Goal: Task Accomplishment & Management: Use online tool/utility

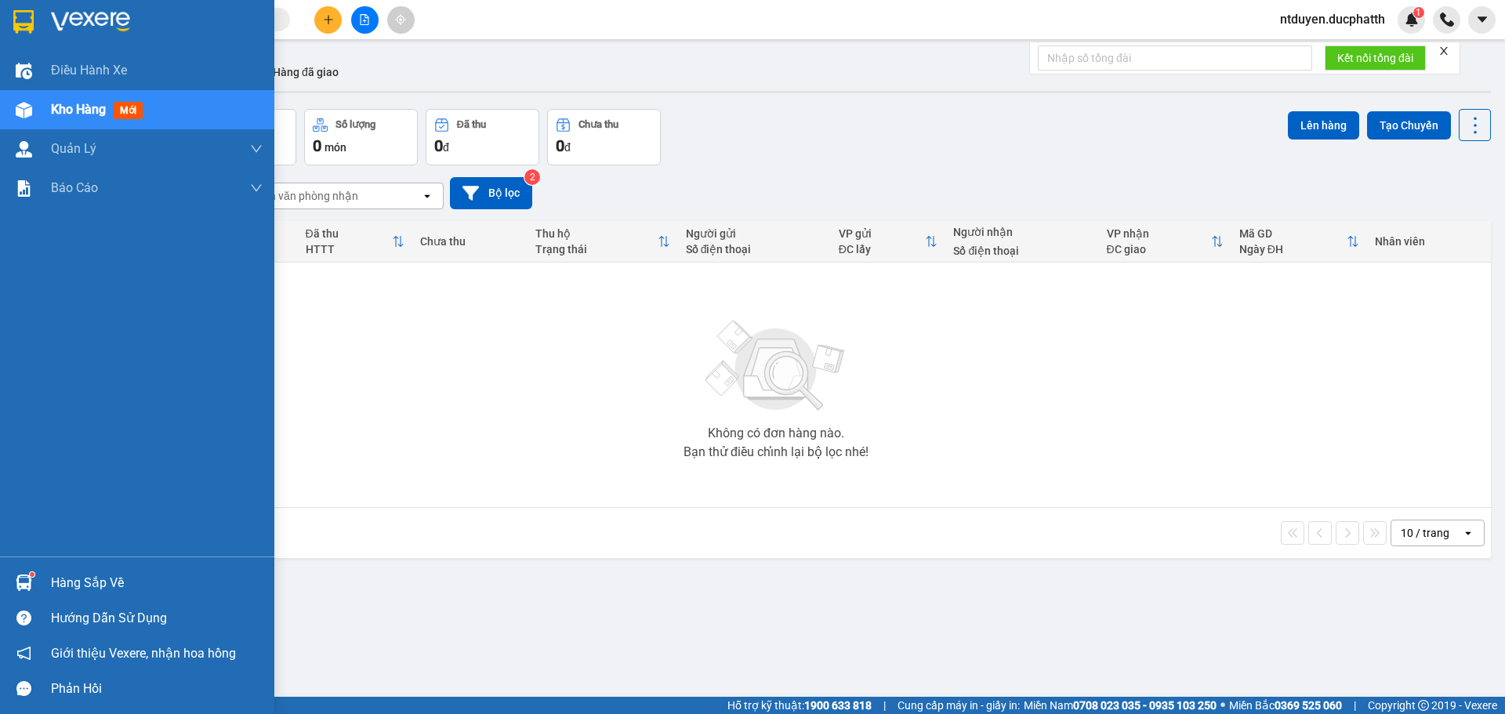
click at [24, 568] on div "Hàng sắp về" at bounding box center [137, 582] width 274 height 35
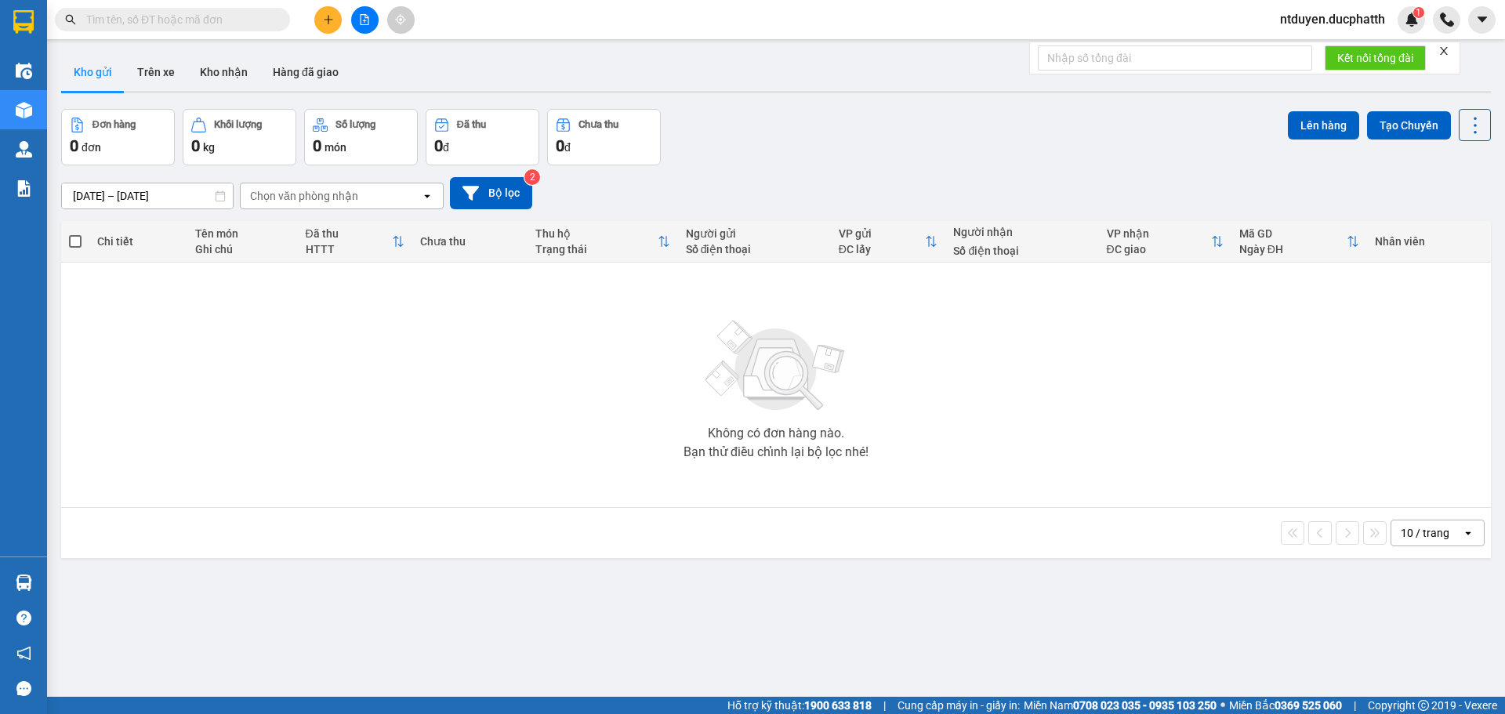
click at [673, 429] on section "Kết quả tìm kiếm ( 0 ) Bộ lọc No Data ntduyen.ducphatth 1 Điều hành xe Kho hàng…" at bounding box center [752, 357] width 1505 height 714
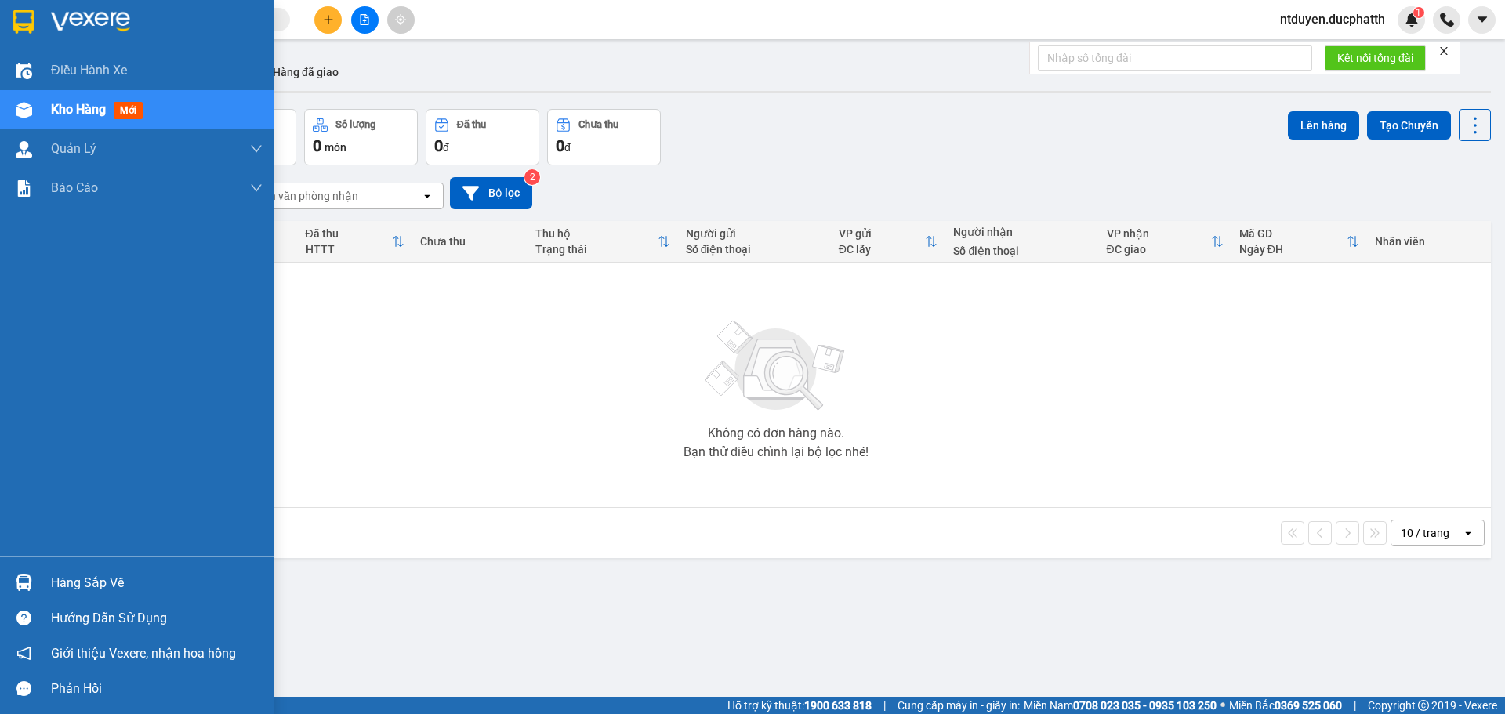
click at [72, 587] on div "Hàng sắp về" at bounding box center [157, 583] width 212 height 24
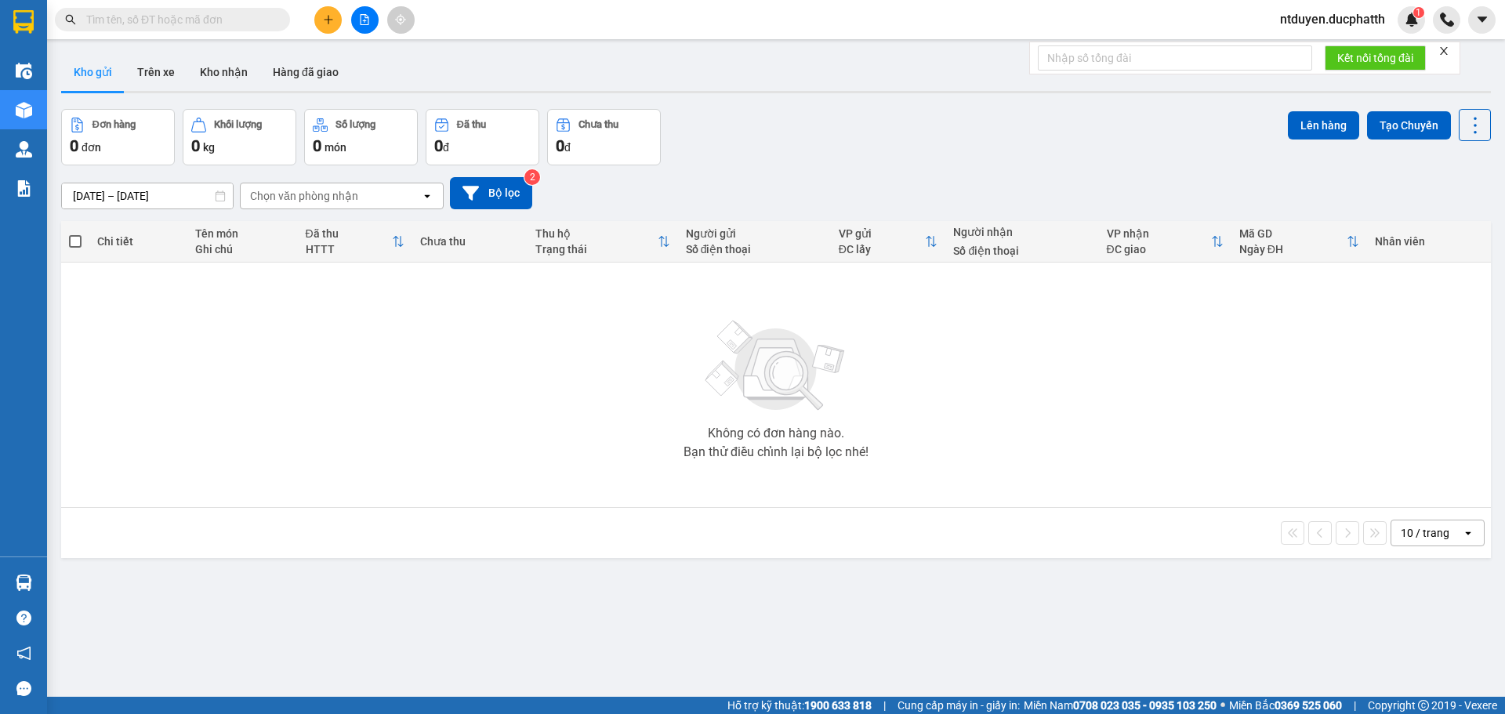
click at [114, 357] on section "Kết quả tìm kiếm ( 0 ) Bộ lọc No Data ntduyen.ducphatth 1 Điều hành xe Kho hàng…" at bounding box center [752, 357] width 1505 height 714
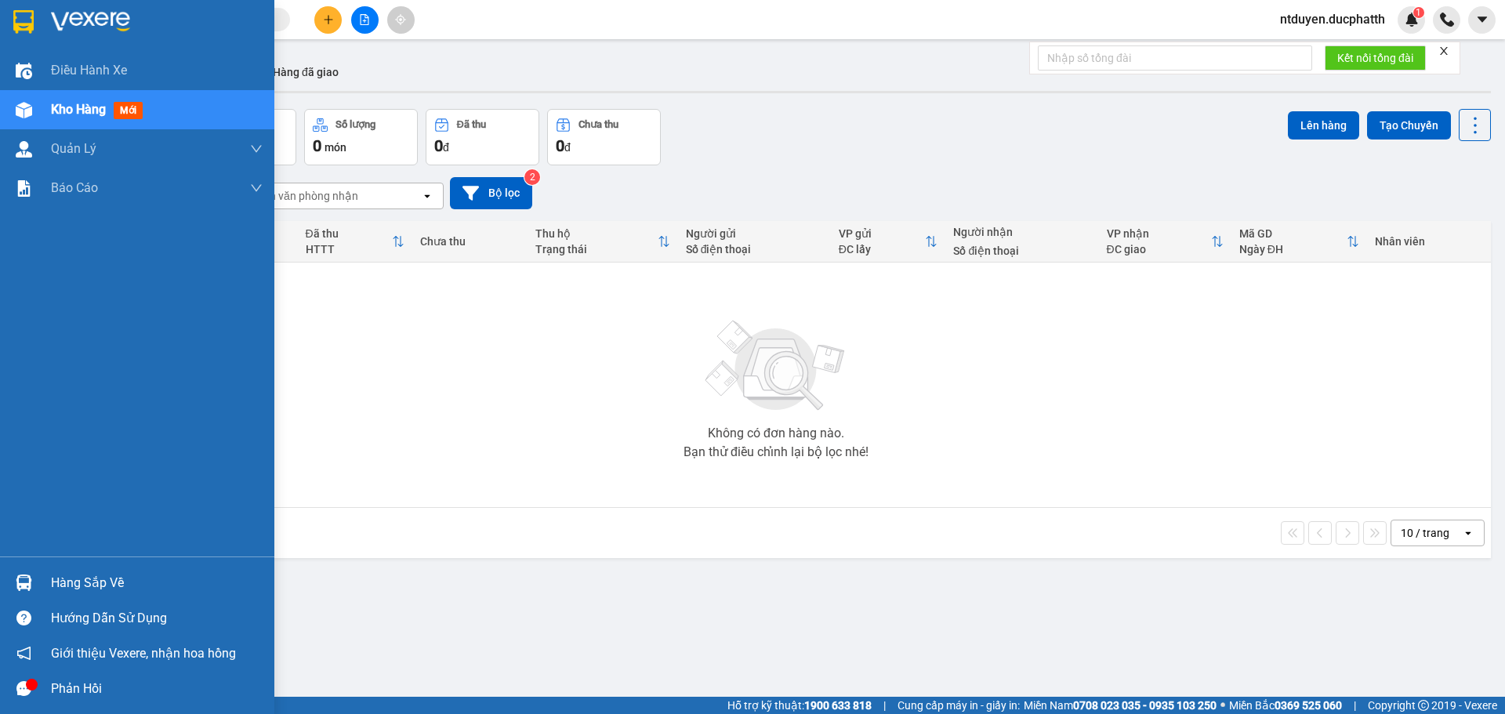
click at [39, 578] on div "Hàng sắp về" at bounding box center [137, 582] width 274 height 35
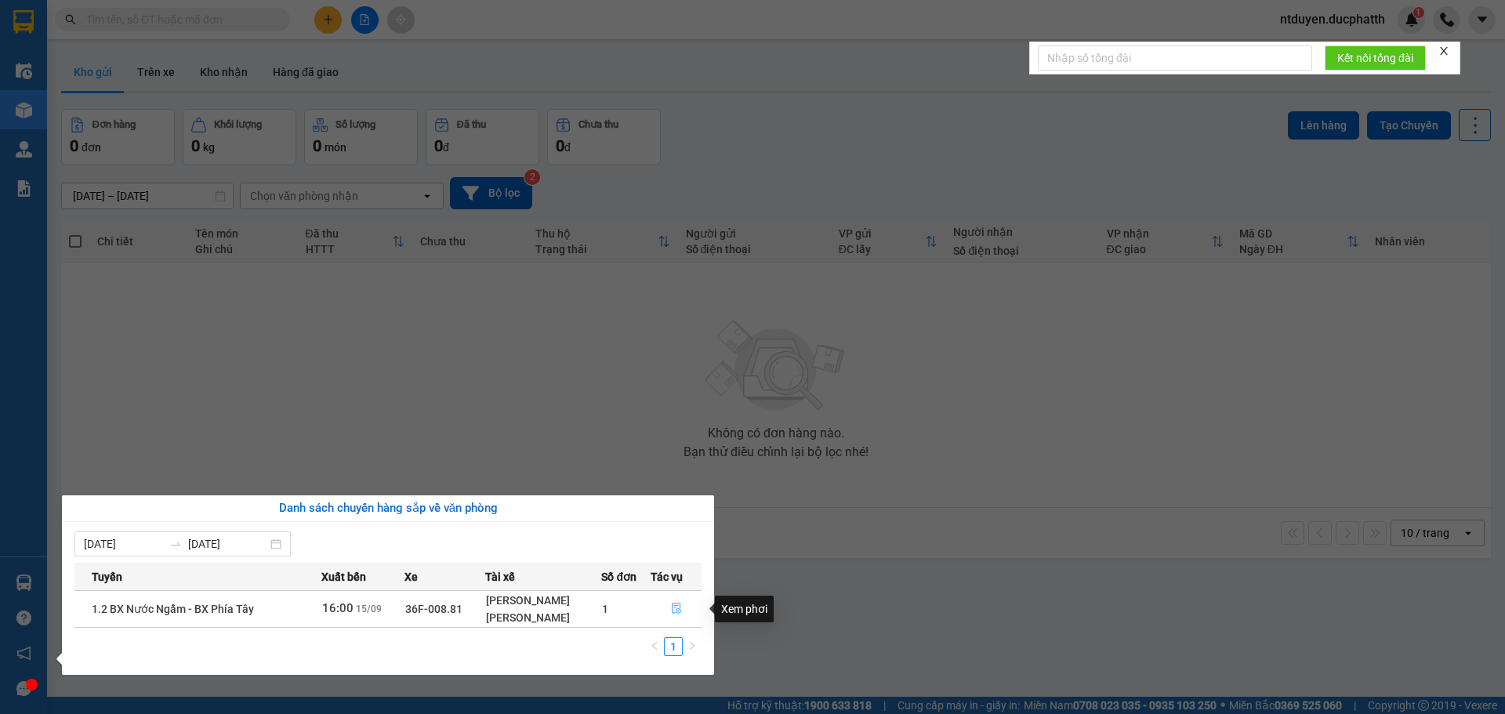
click at [679, 603] on icon "file-done" at bounding box center [676, 608] width 11 height 11
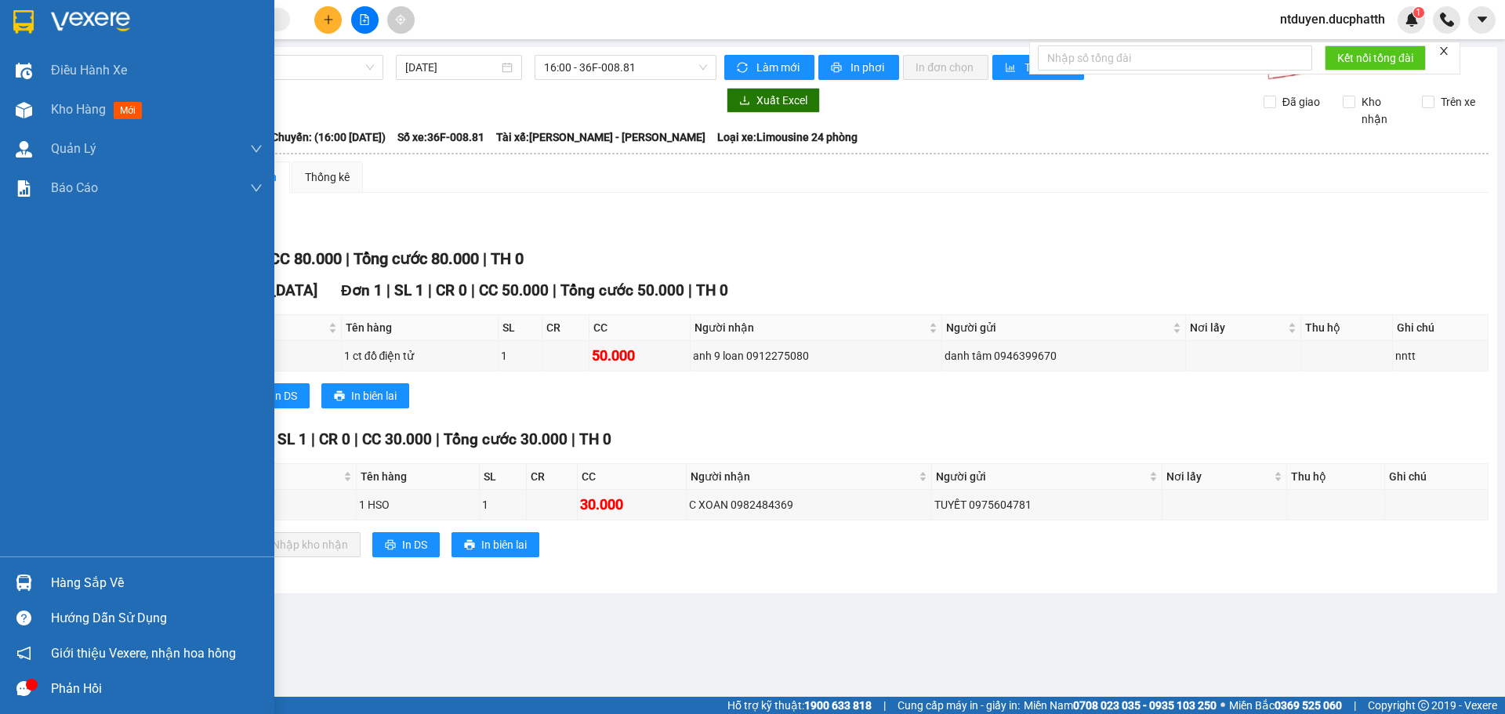
click at [99, 577] on div "Hàng sắp về" at bounding box center [157, 583] width 212 height 24
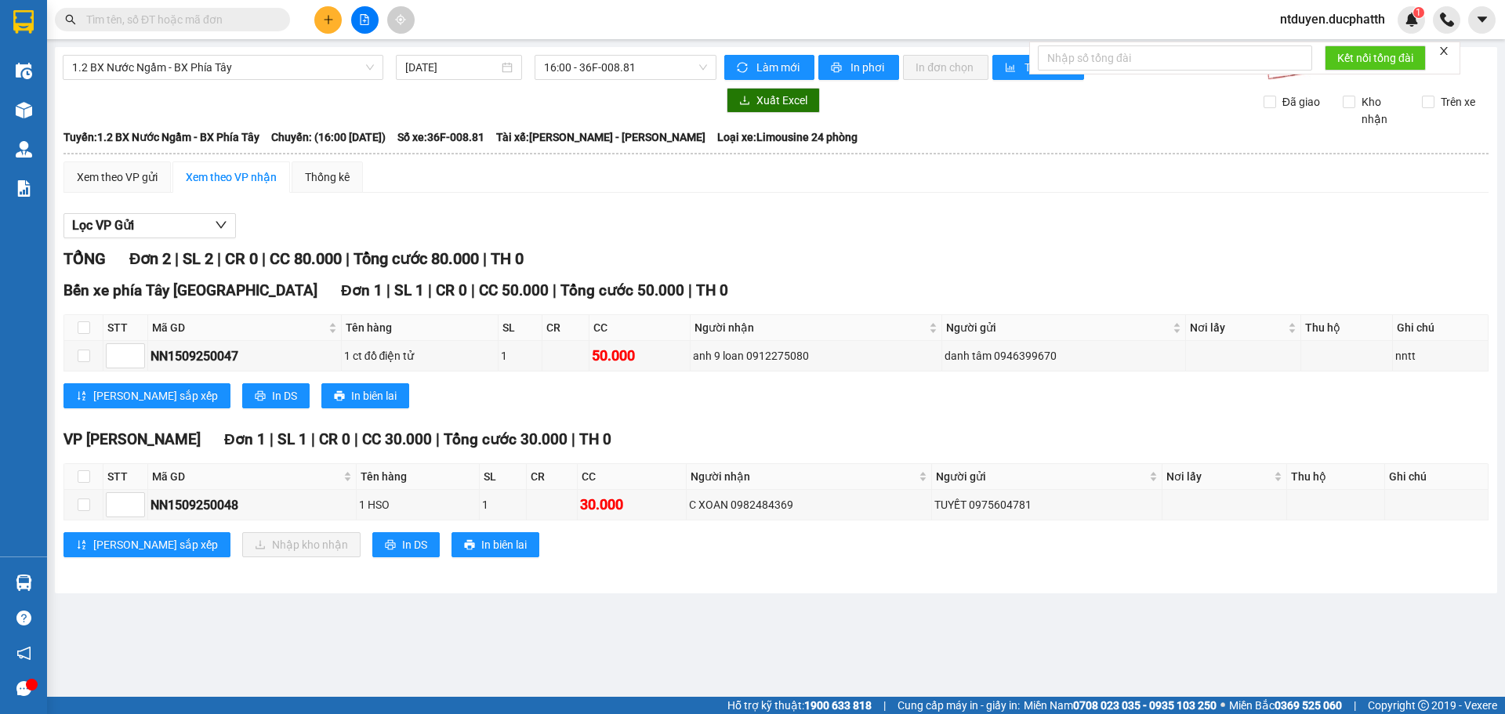
click at [898, 320] on section "Kết quả tìm kiếm ( 0 ) Bộ lọc No Data ntduyen.ducphatth 1 Điều hành xe Kho hàng…" at bounding box center [752, 357] width 1505 height 714
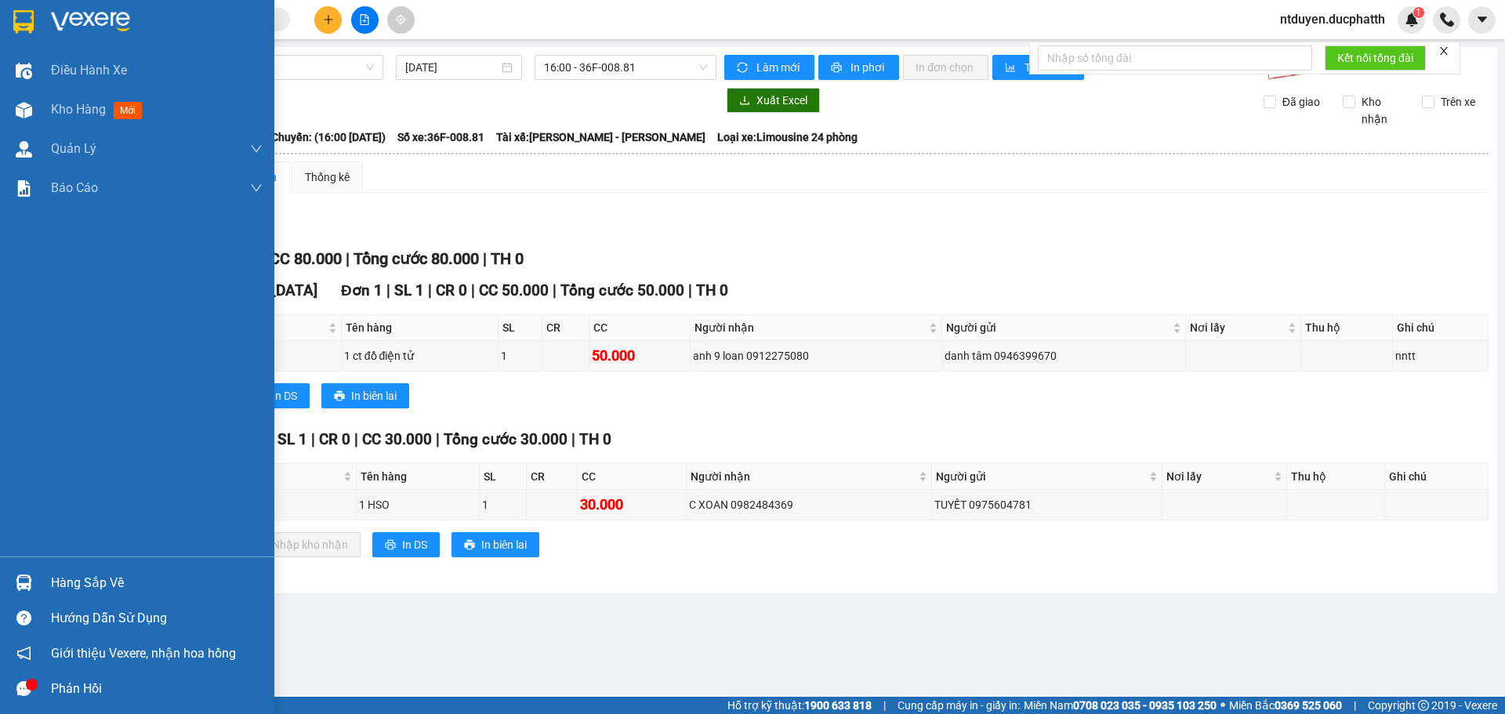
click at [46, 581] on div "Hàng sắp về" at bounding box center [137, 582] width 274 height 35
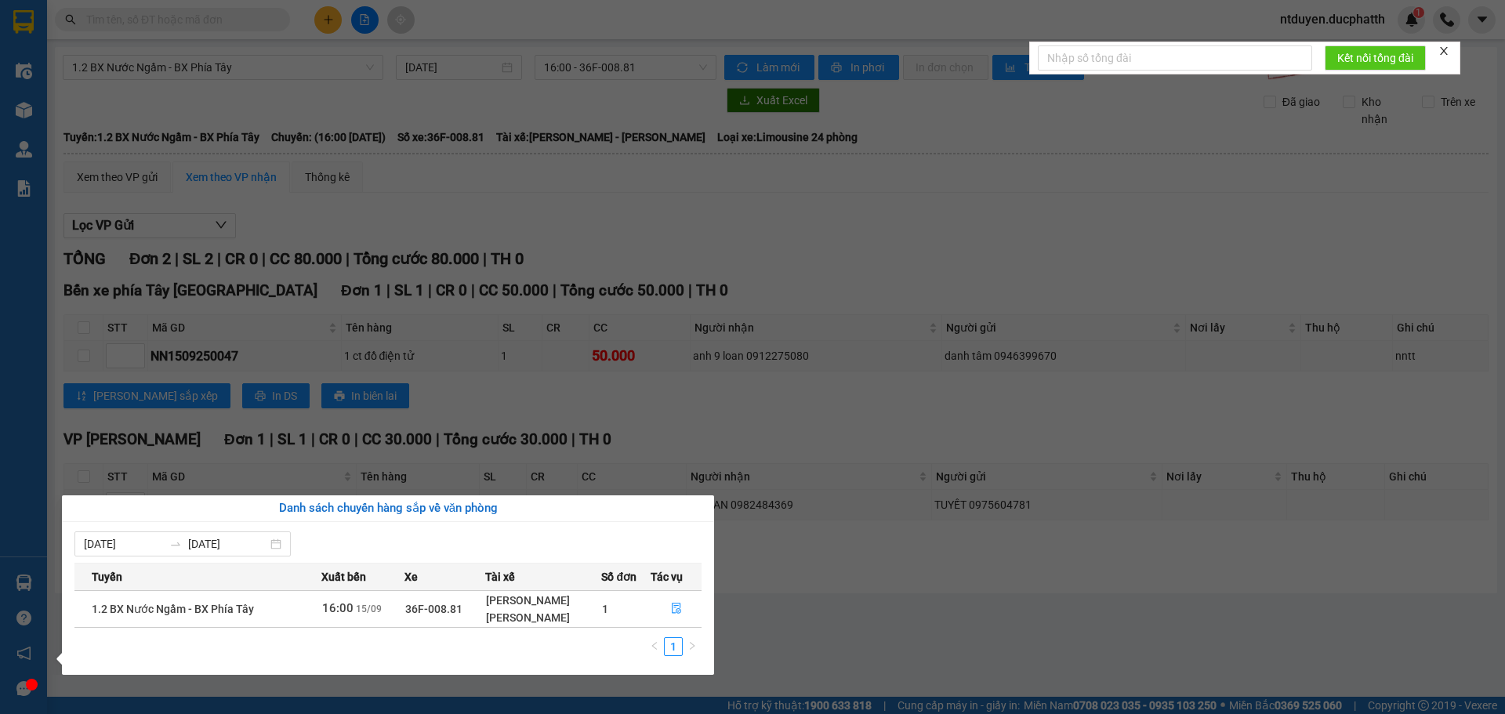
click at [962, 603] on section "Kết quả tìm kiếm ( 0 ) Bộ lọc No Data ntduyen.ducphatth 1 Điều hành xe Kho hàng…" at bounding box center [752, 357] width 1505 height 714
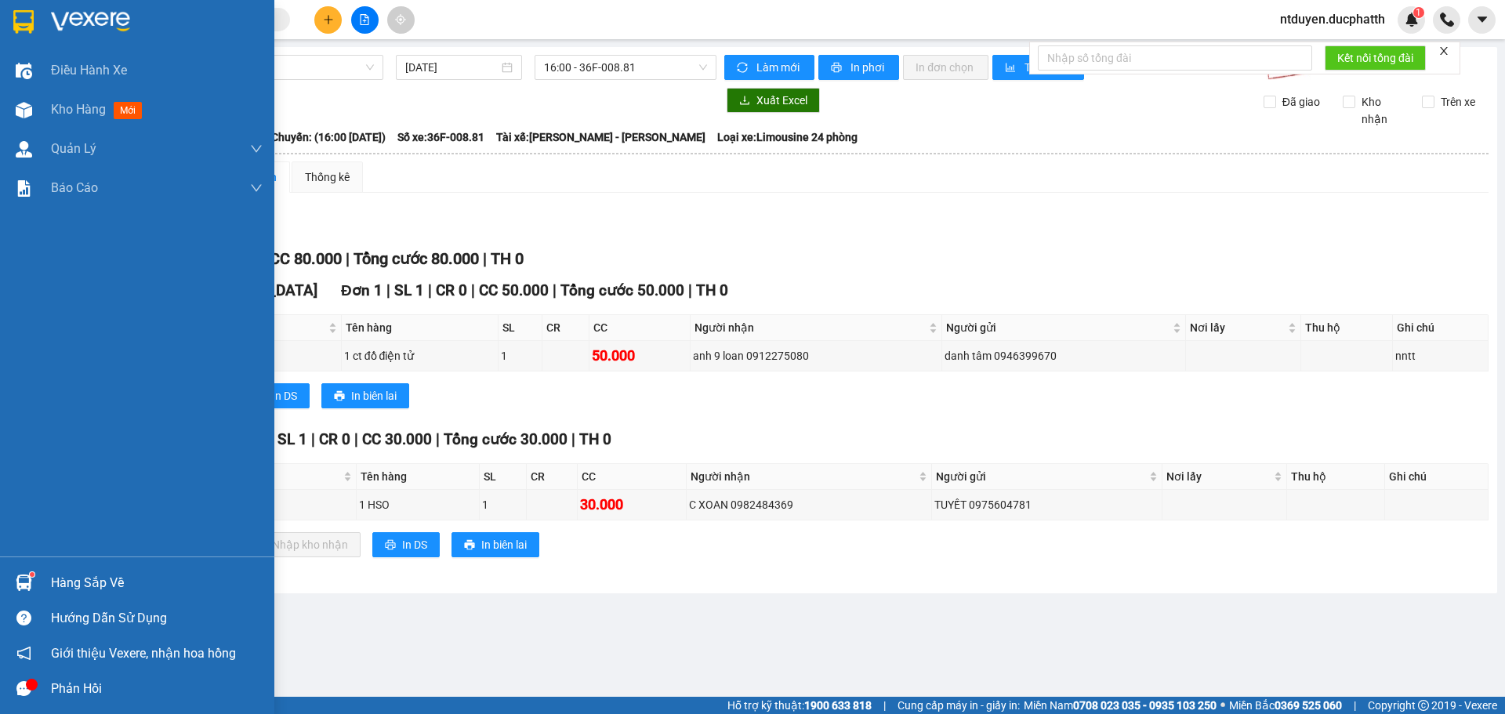
click at [24, 584] on img at bounding box center [24, 582] width 16 height 16
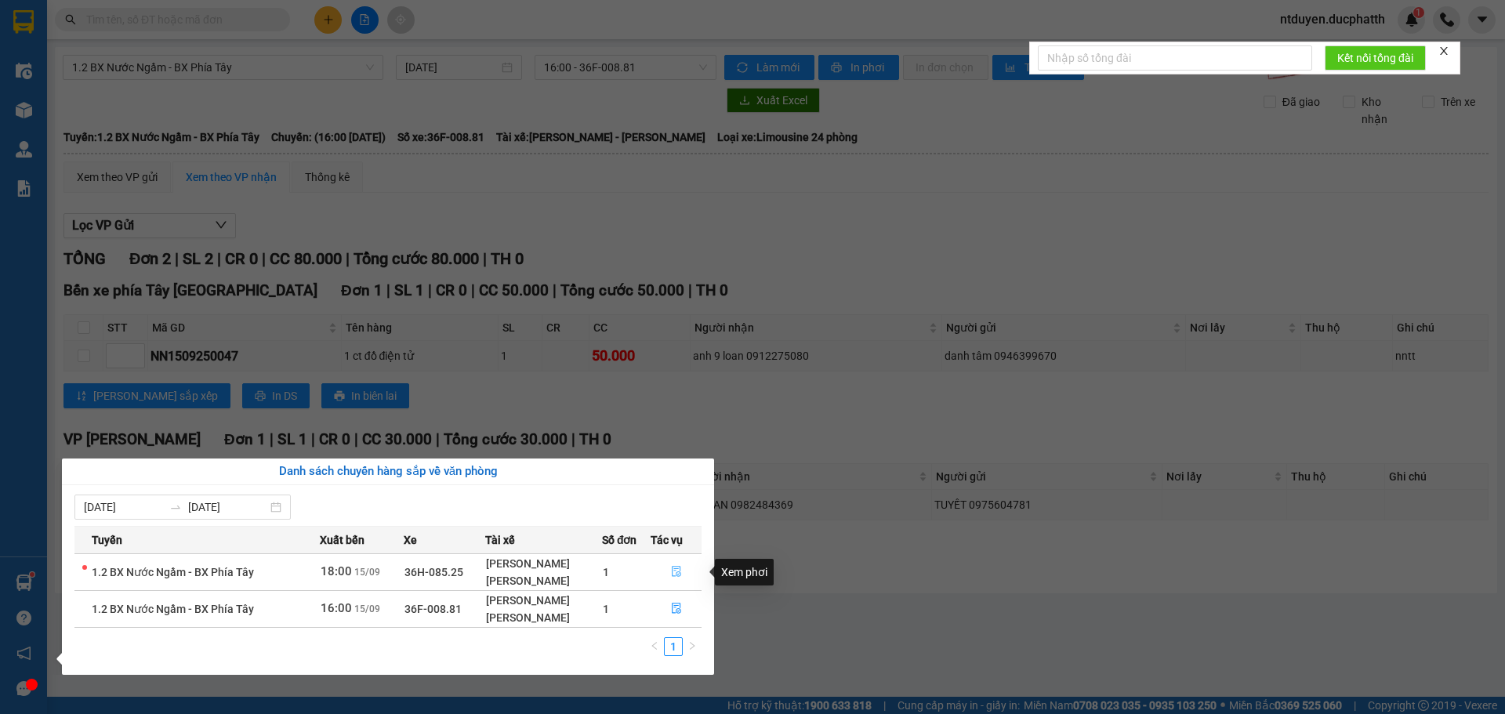
click at [671, 570] on icon "file-done" at bounding box center [676, 571] width 11 height 11
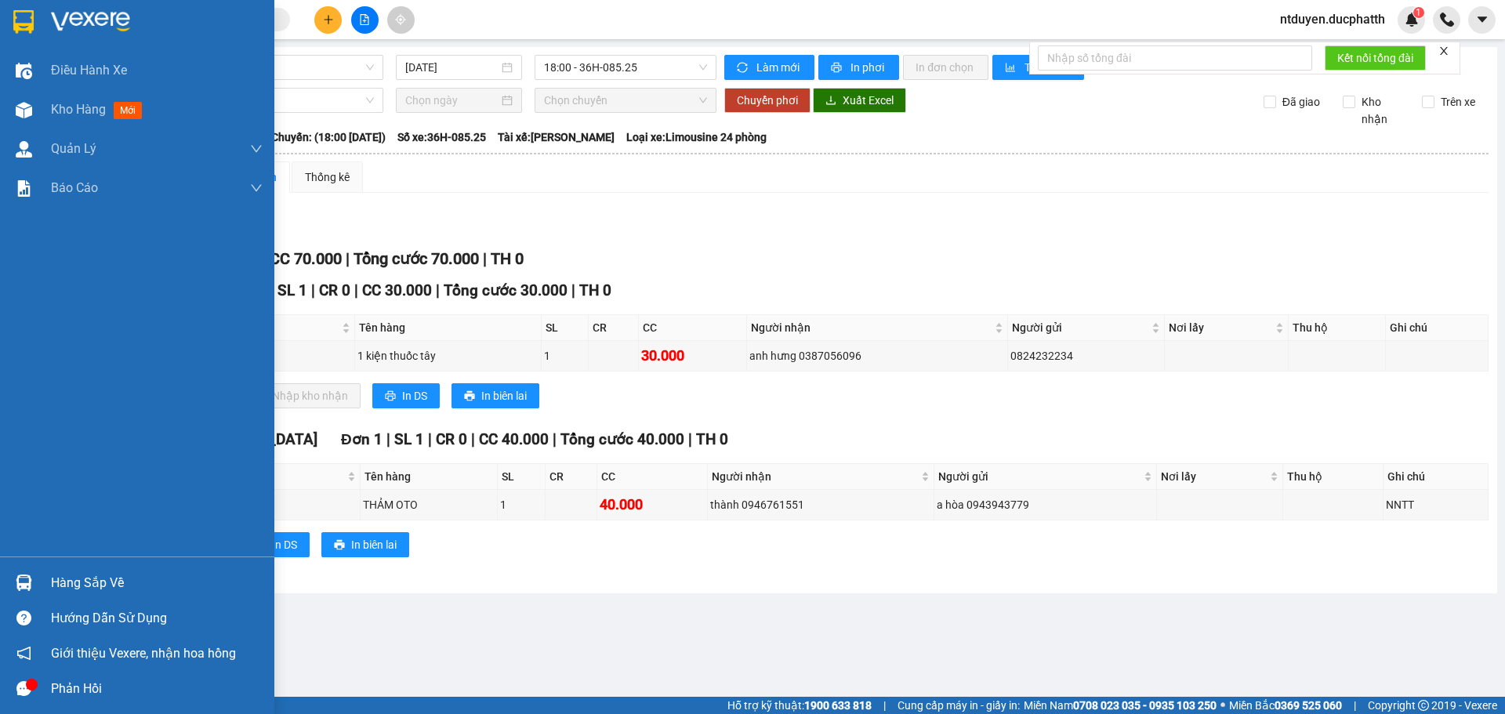
click at [47, 578] on div "Hàng sắp về" at bounding box center [137, 582] width 274 height 35
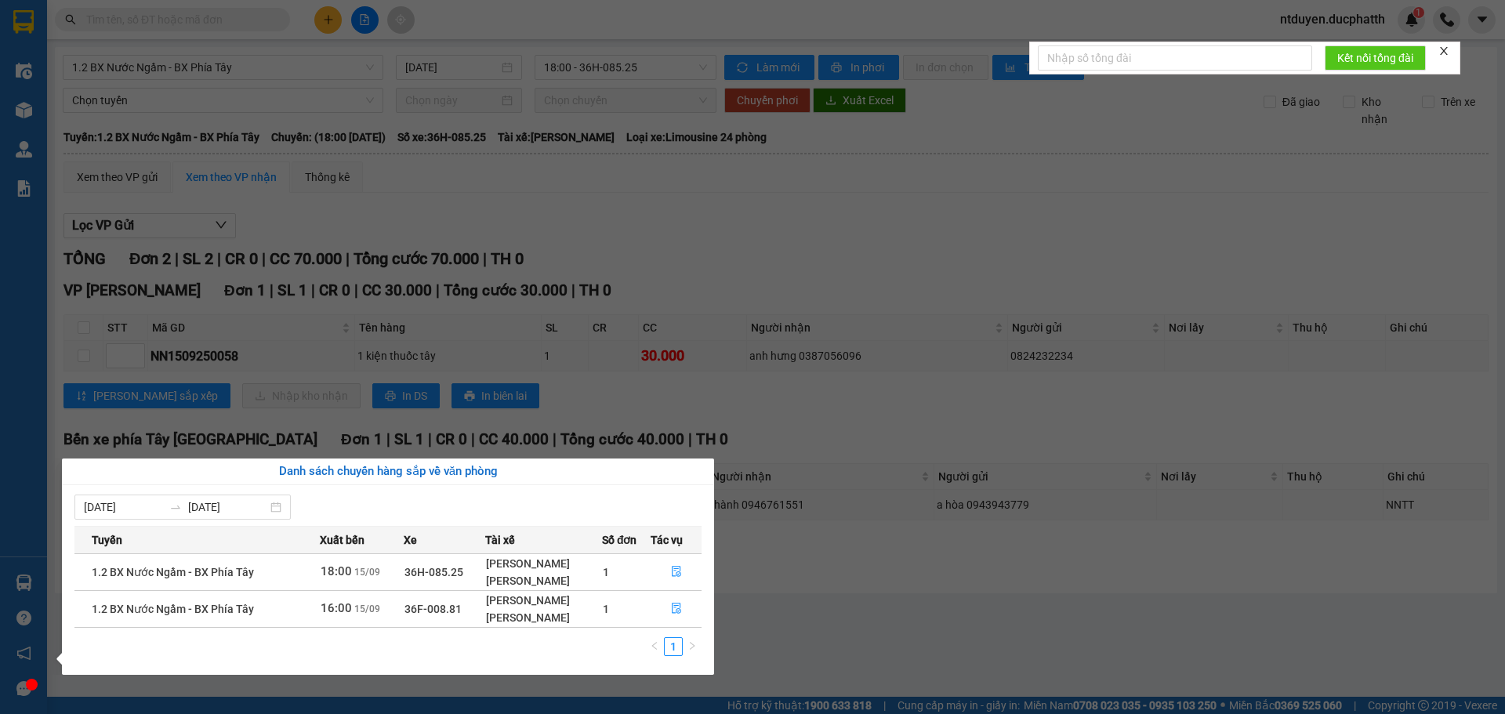
click at [747, 241] on section "Kết quả tìm kiếm ( 0 ) Bộ lọc No Data ntduyen.ducphatth 1 Điều hành xe Kho hàng…" at bounding box center [752, 357] width 1505 height 714
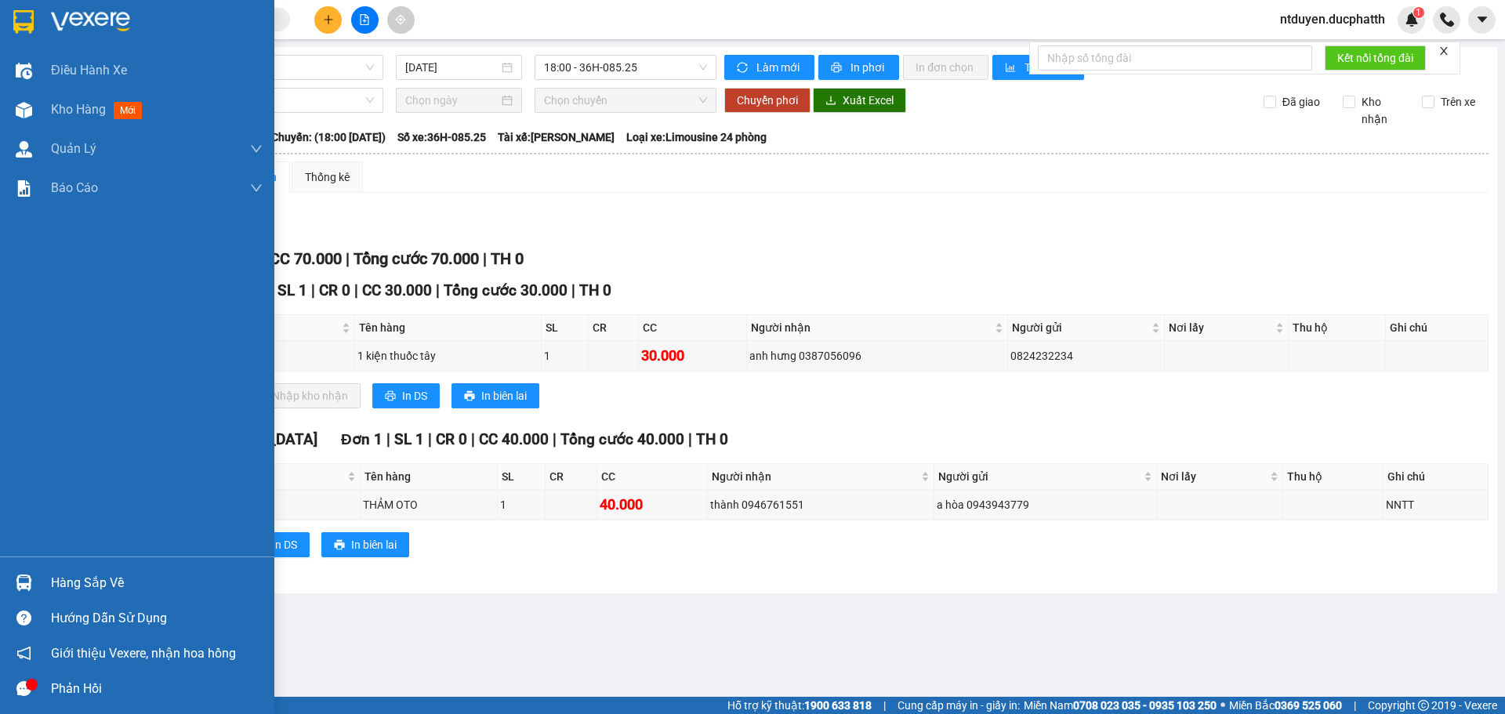
click at [41, 592] on div "Hàng sắp về" at bounding box center [137, 582] width 274 height 35
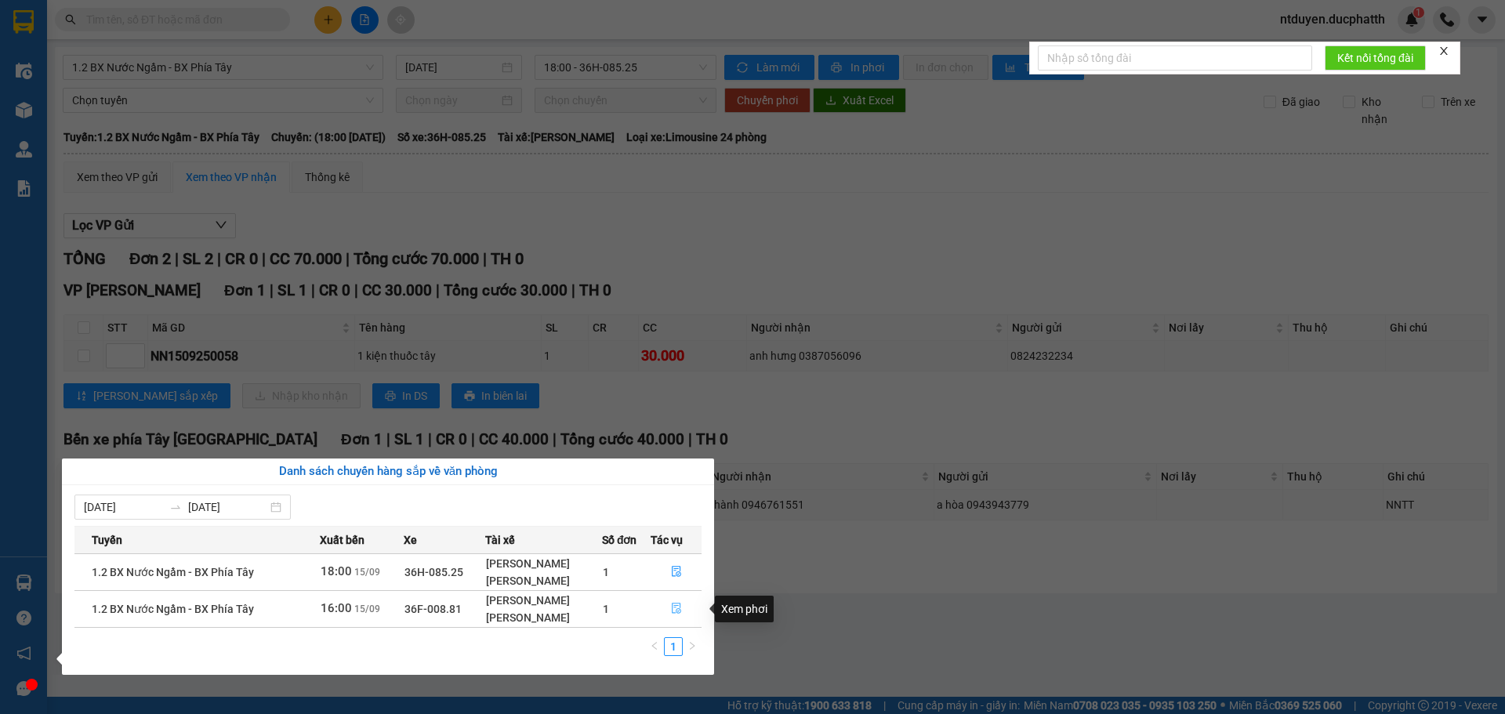
click at [680, 618] on button "button" at bounding box center [675, 608] width 49 height 25
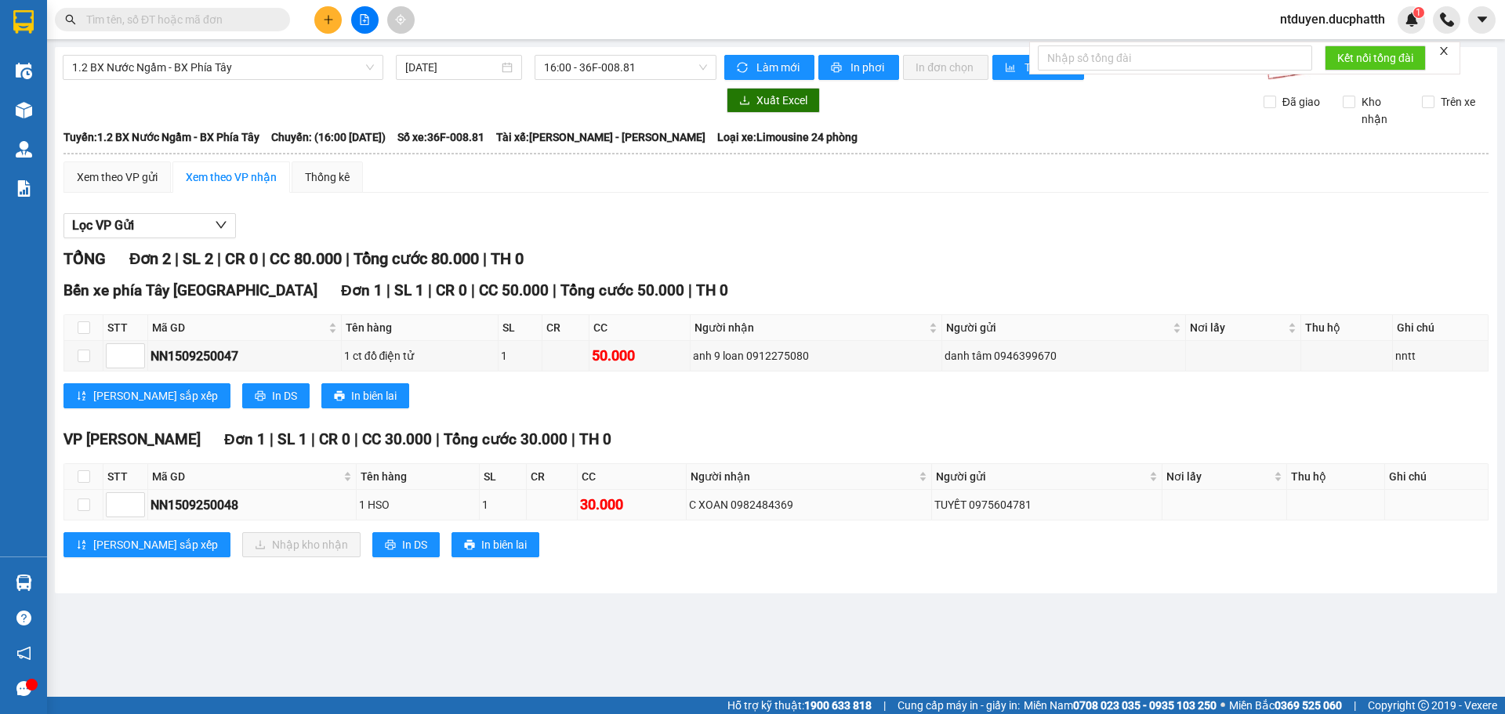
click at [72, 509] on td at bounding box center [83, 505] width 39 height 31
click at [78, 504] on input "checkbox" at bounding box center [84, 504] width 13 height 13
checkbox input "true"
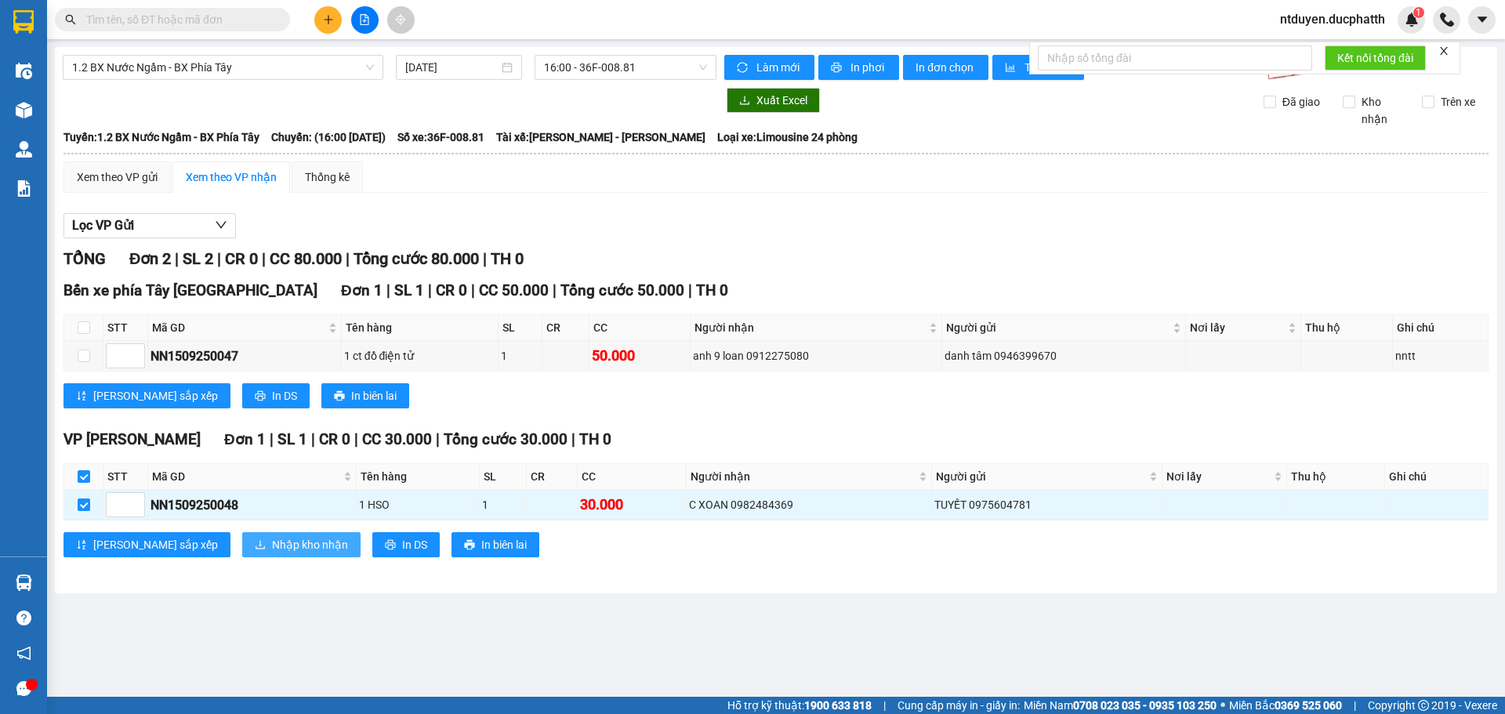
click at [255, 541] on icon "download" at bounding box center [260, 544] width 11 height 11
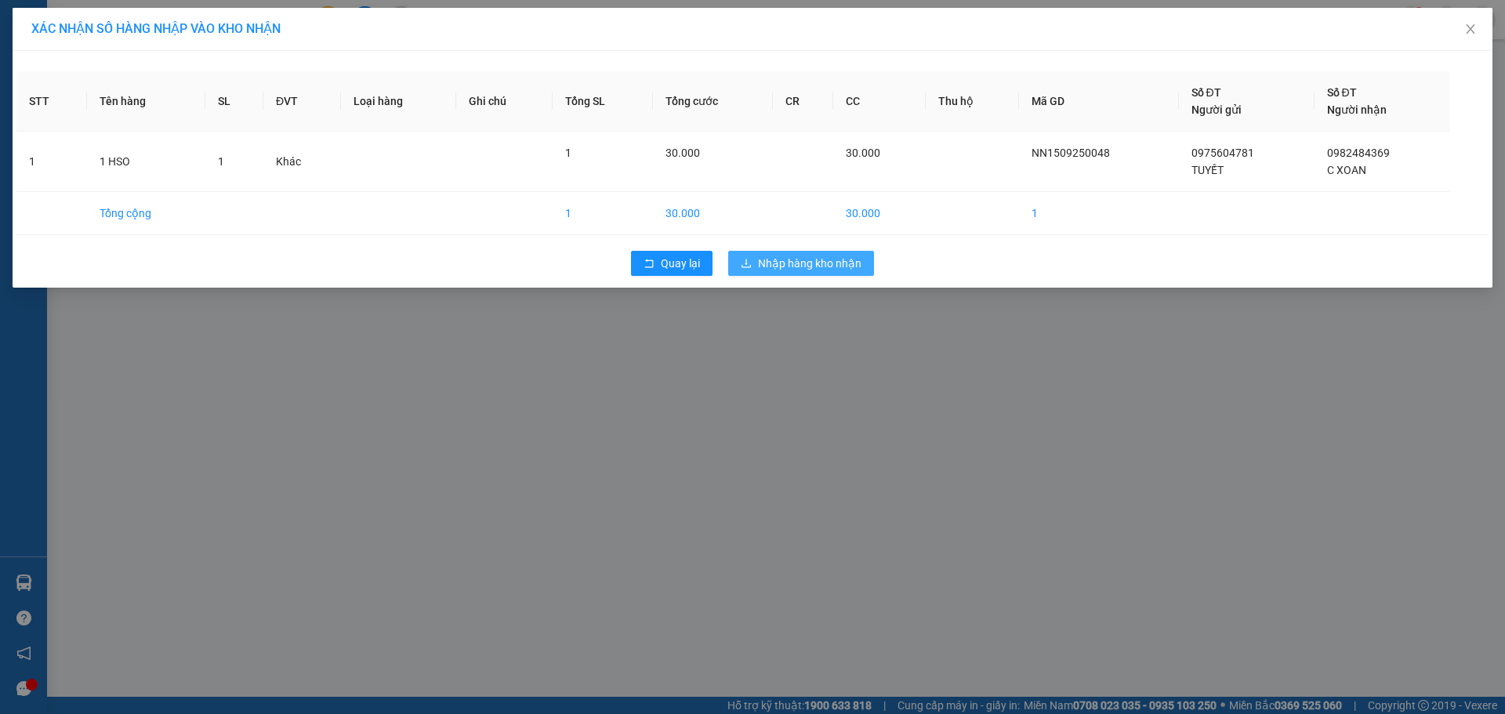
click at [821, 258] on span "Nhập hàng kho nhận" at bounding box center [809, 263] width 103 height 17
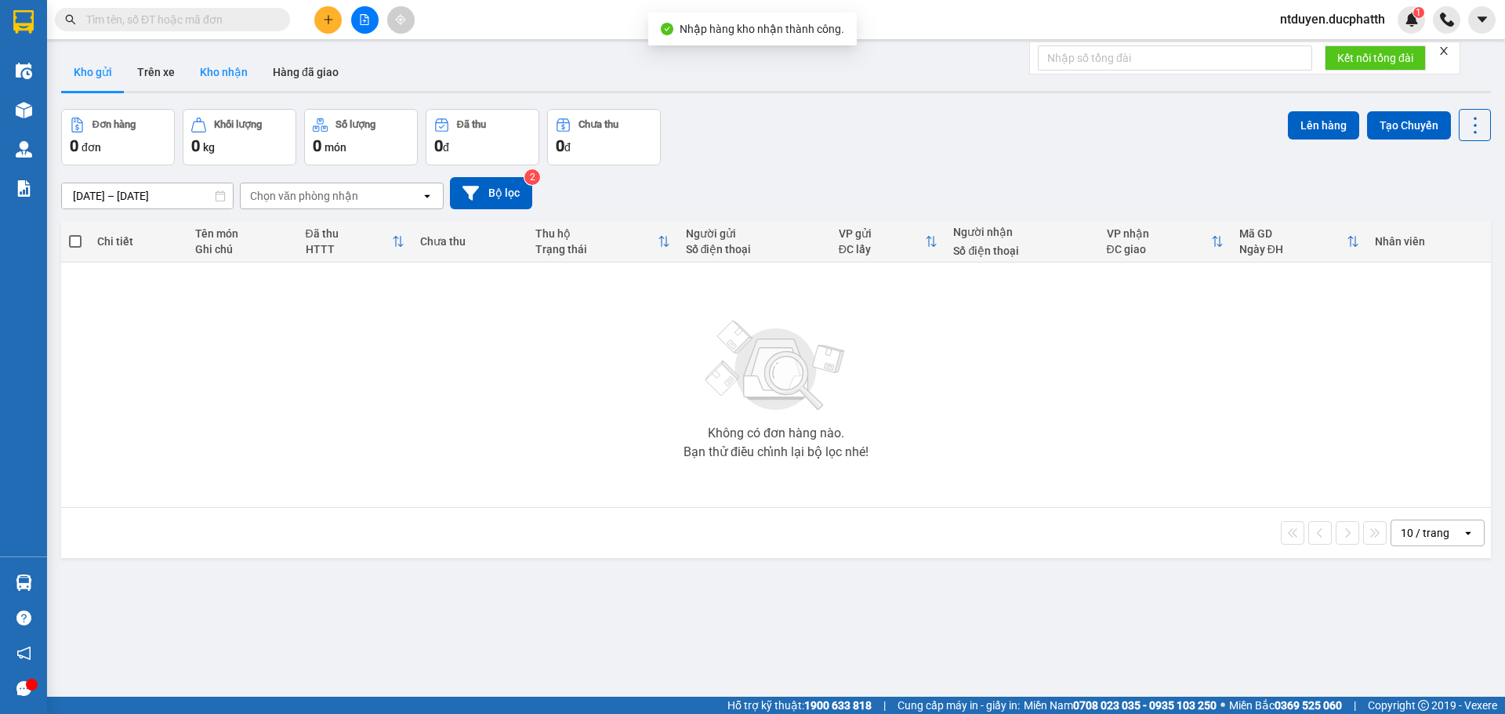
click at [227, 75] on button "Kho nhận" at bounding box center [223, 72] width 73 height 38
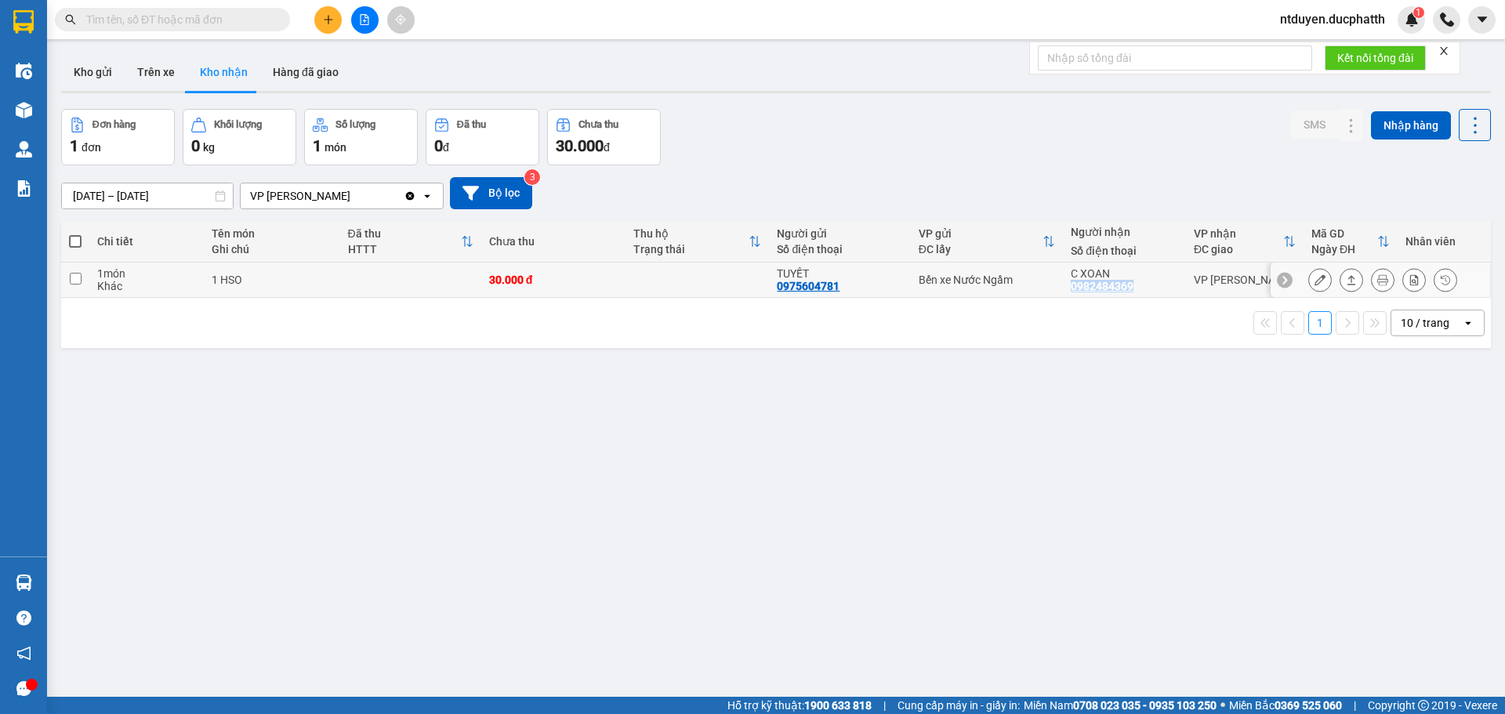
drag, startPoint x: 1060, startPoint y: 288, endPoint x: 1148, endPoint y: 288, distance: 87.8
click at [1148, 288] on td "C XOAN 0982484369" at bounding box center [1124, 280] width 123 height 35
checkbox input "true"
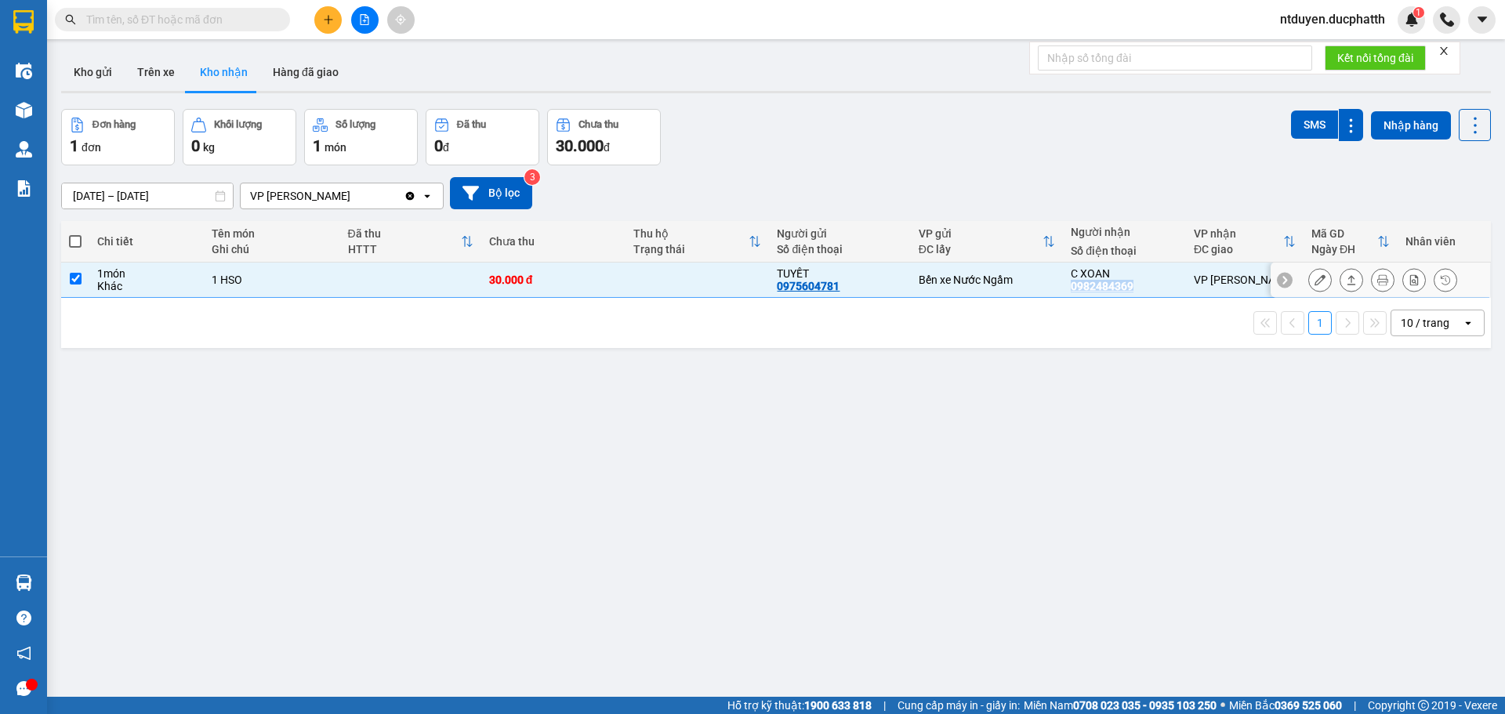
copy div "0982484369"
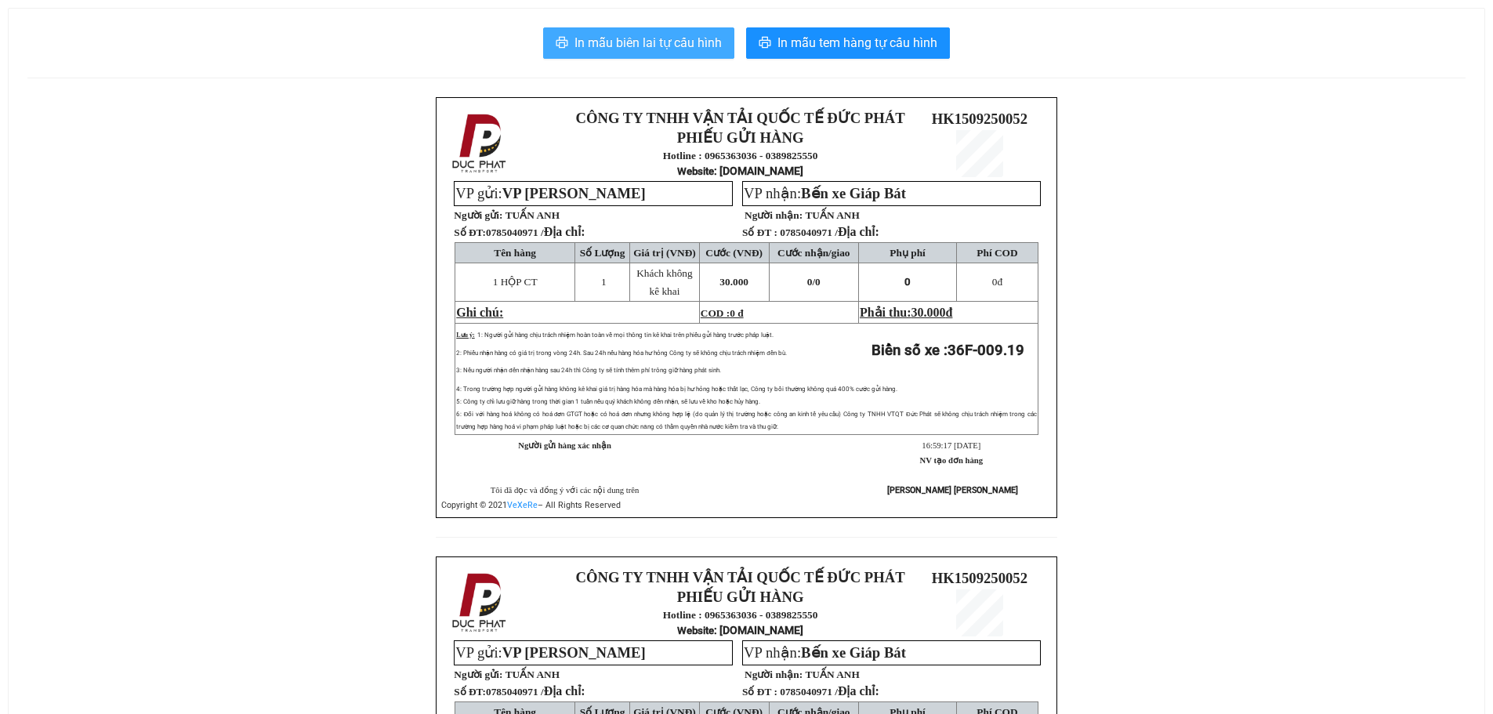
click at [650, 42] on span "In mẫu biên lai tự cấu hình" at bounding box center [647, 43] width 147 height 20
